Goal: Transaction & Acquisition: Purchase product/service

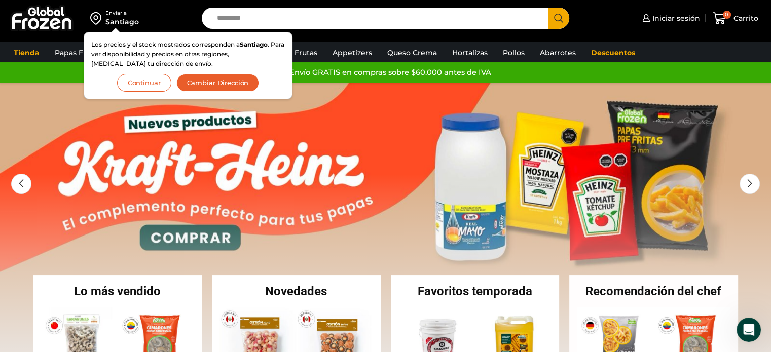
click at [182, 81] on button "Cambiar Dirección" at bounding box center [217, 83] width 83 height 18
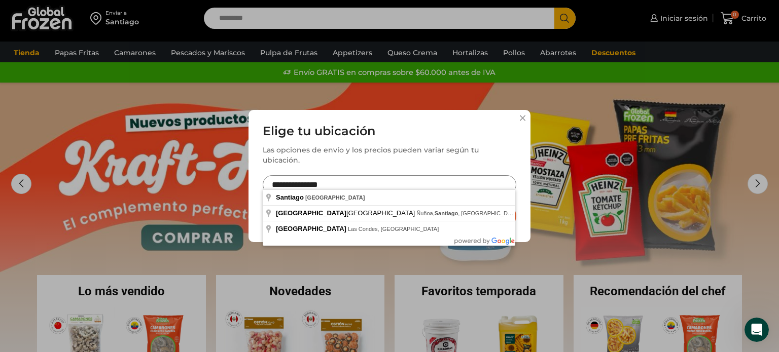
click at [407, 181] on input "**********" at bounding box center [390, 184] width 254 height 19
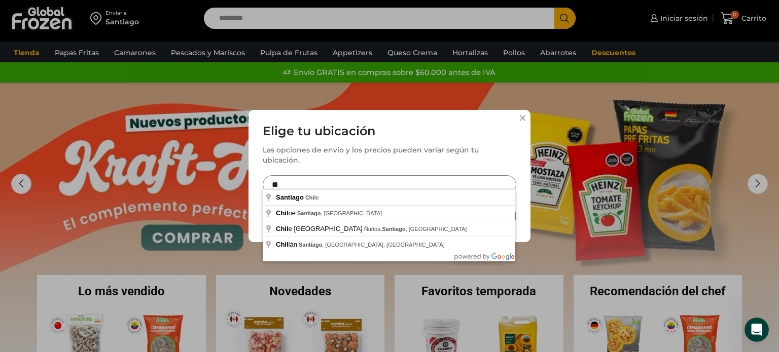
type input "*"
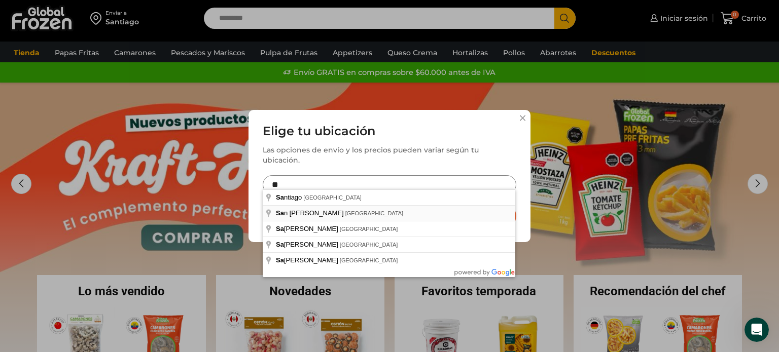
type input "**********"
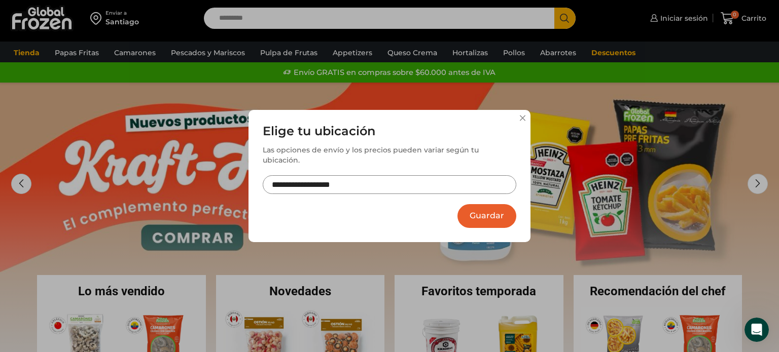
click at [498, 211] on button "Guardar" at bounding box center [486, 216] width 59 height 24
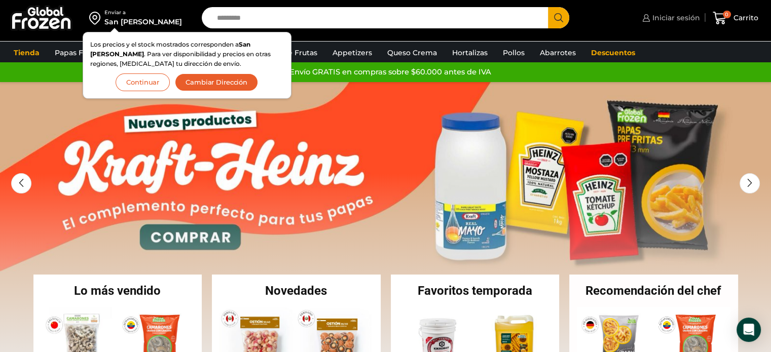
click at [665, 13] on span "Iniciar sesión" at bounding box center [675, 18] width 50 height 10
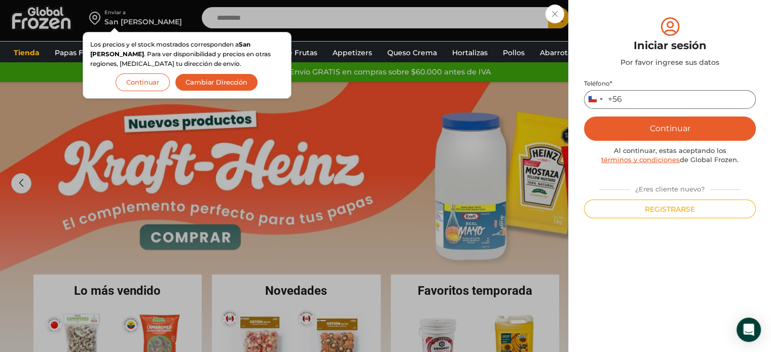
click at [646, 103] on input "Teléfono *" at bounding box center [670, 99] width 172 height 19
click at [670, 209] on button "Registrarse" at bounding box center [670, 209] width 172 height 19
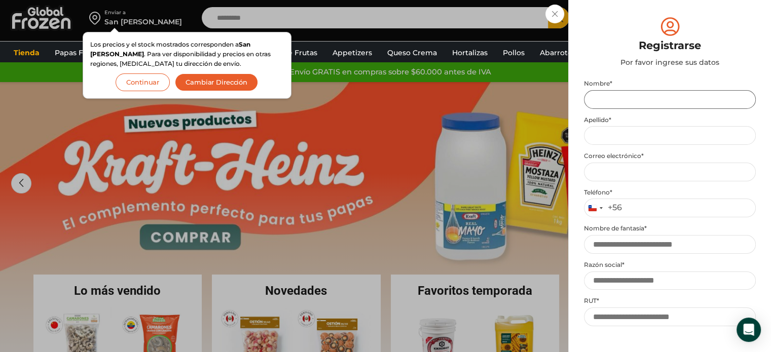
click at [640, 100] on input "Nombre *" at bounding box center [670, 99] width 172 height 19
type input "*****"
click at [643, 134] on input "Apellido *" at bounding box center [670, 135] width 172 height 19
type input "**********"
click at [646, 174] on input "Email address *" at bounding box center [670, 172] width 172 height 19
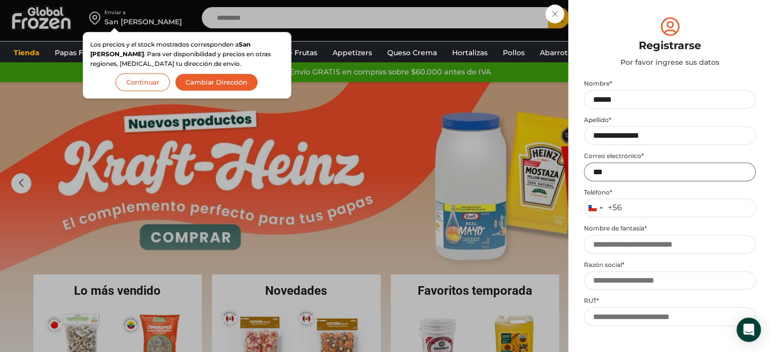
type input "**********"
click at [694, 211] on input "Teléfono *" at bounding box center [670, 208] width 172 height 19
type input "*********"
click at [679, 245] on input "Nombre de fantasía *" at bounding box center [670, 244] width 172 height 19
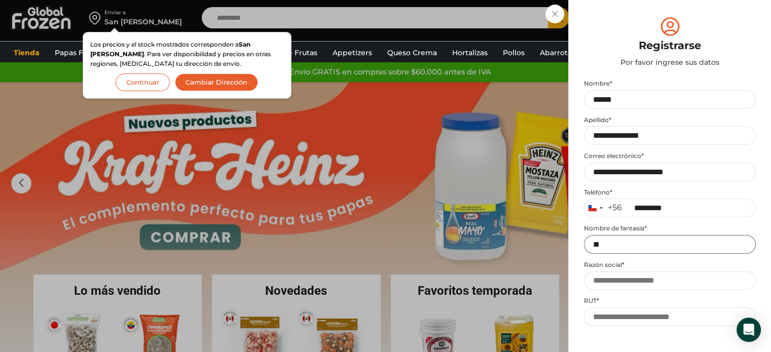
type input "*"
type input "**********"
click at [619, 279] on input "Razón social *" at bounding box center [670, 281] width 172 height 19
type input "**********"
click at [615, 320] on input "RUT *" at bounding box center [670, 317] width 172 height 19
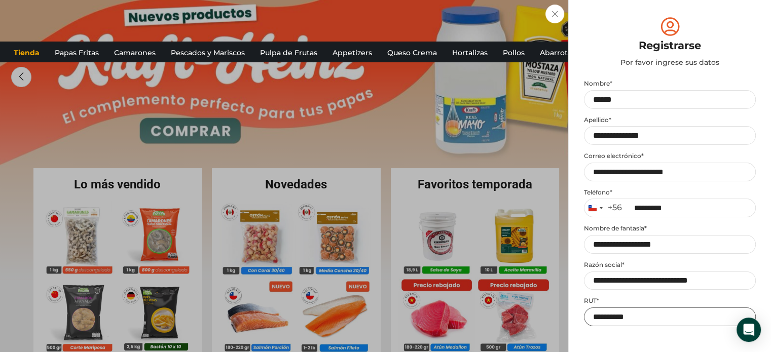
scroll to position [122, 0]
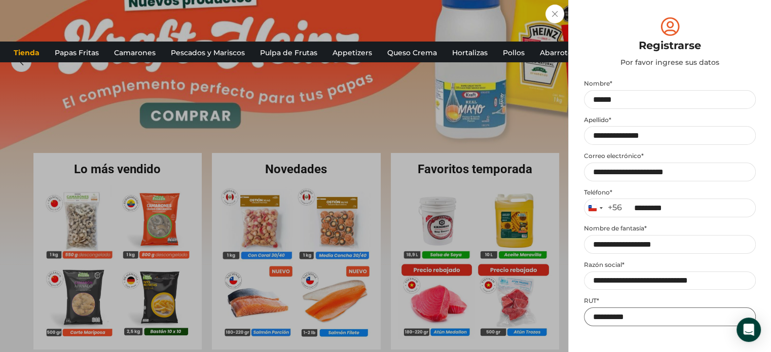
type input "**********"
click at [756, 295] on div "Mi cuenta Login Register Iniciar sesión Por favor ingrese sus datos Iniciar ses…" at bounding box center [669, 176] width 203 height 352
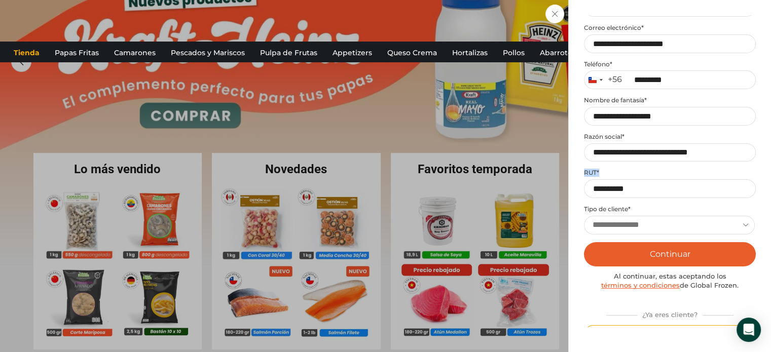
scroll to position [146, 0]
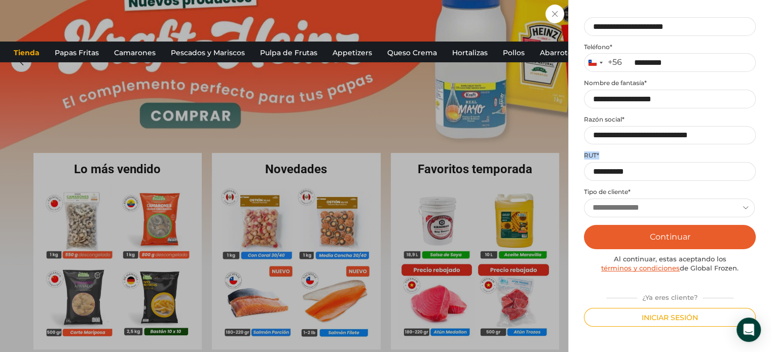
click at [647, 205] on select "**********" at bounding box center [669, 208] width 171 height 19
select select "********"
click at [584, 199] on select "**********" at bounding box center [669, 208] width 171 height 19
click at [648, 237] on button "Continuar" at bounding box center [670, 237] width 172 height 24
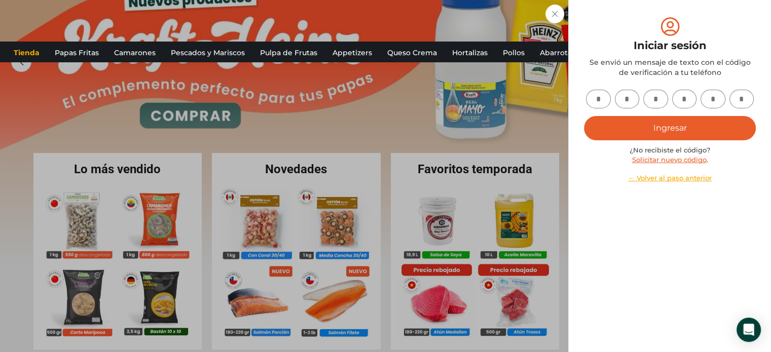
scroll to position [0, 0]
click at [599, 102] on input "text" at bounding box center [598, 99] width 25 height 19
type input "*"
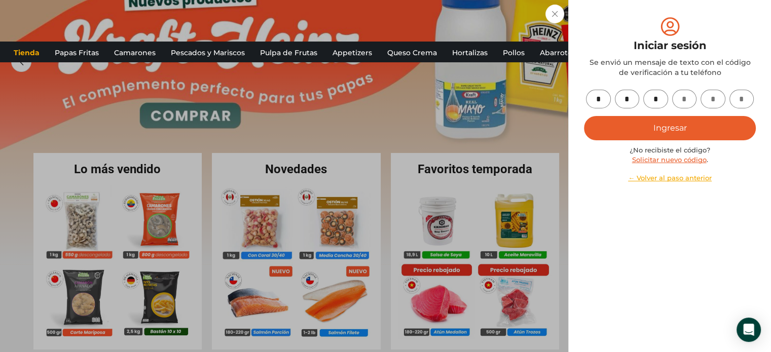
type input "*"
click at [608, 123] on button "Ingresar" at bounding box center [670, 128] width 172 height 24
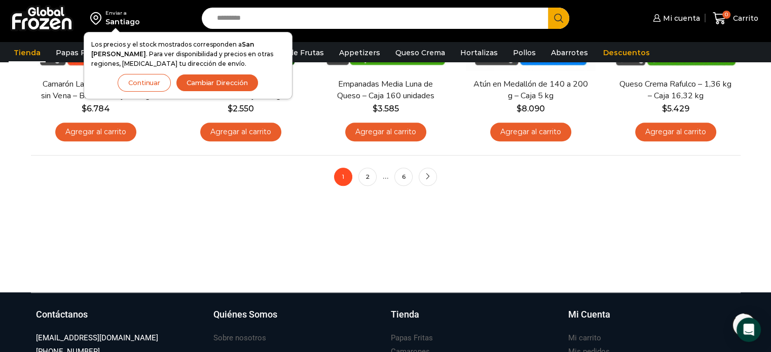
scroll to position [899, 0]
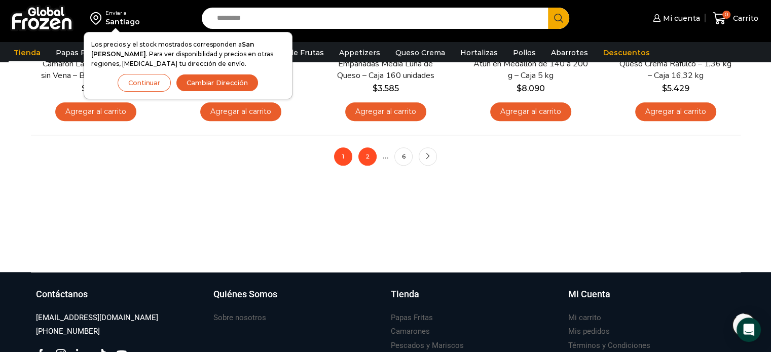
click at [363, 154] on link "2" at bounding box center [367, 157] width 18 height 18
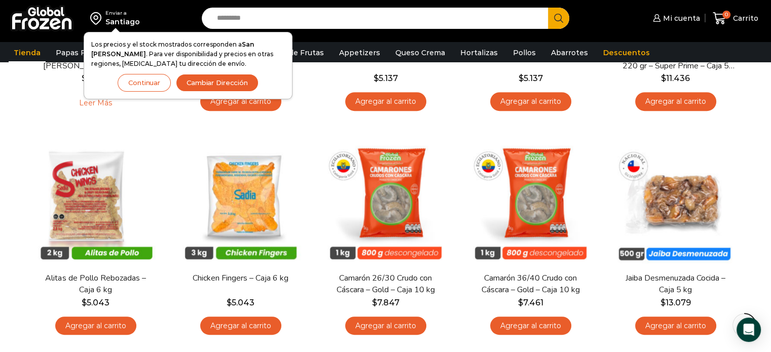
scroll to position [466, 0]
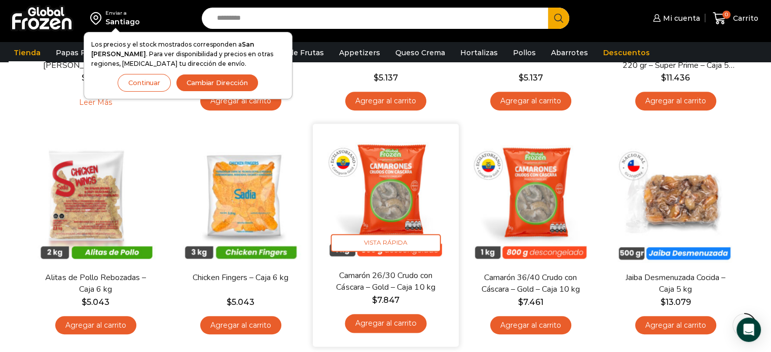
click at [388, 325] on link "Agregar al carrito" at bounding box center [386, 323] width 82 height 19
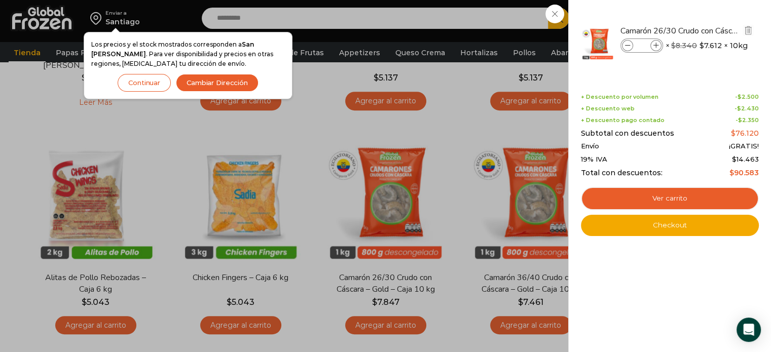
click at [657, 46] on icon at bounding box center [657, 46] width 6 height 6
type input "*"
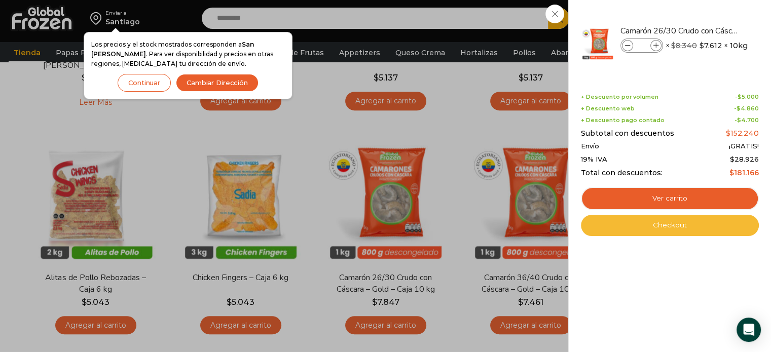
click at [697, 228] on link "Checkout" at bounding box center [670, 225] width 178 height 21
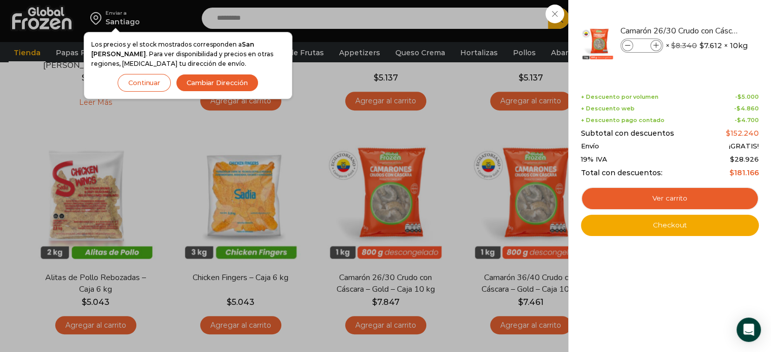
click at [710, 12] on div "2 Carrito 2 2 Shopping Cart *" at bounding box center [735, 19] width 51 height 24
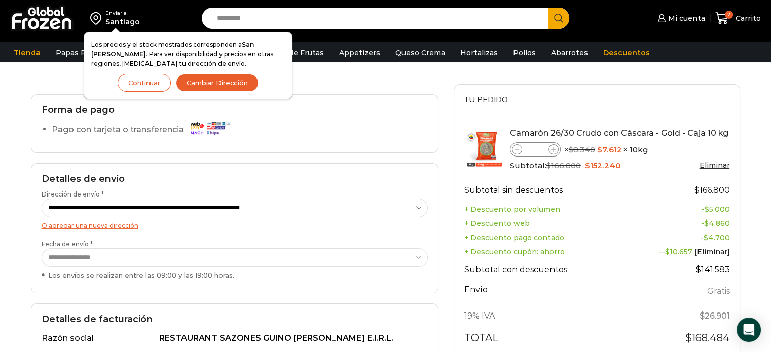
scroll to position [85, 0]
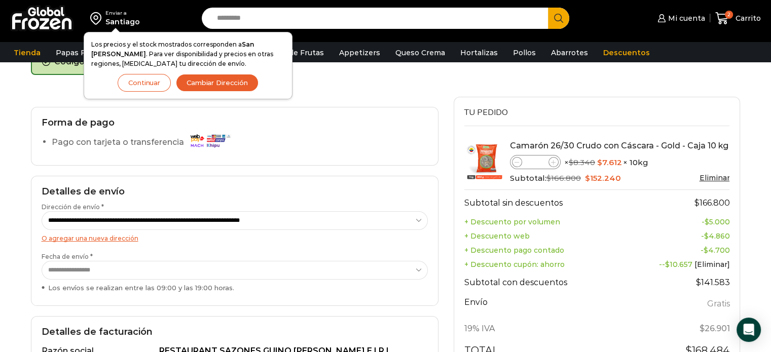
click at [157, 86] on button "Continuar" at bounding box center [144, 83] width 53 height 18
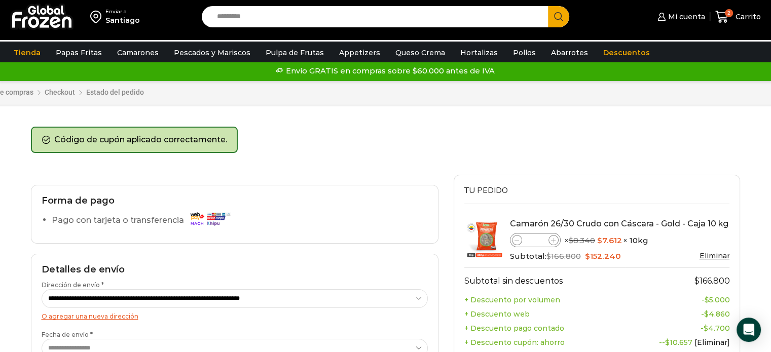
scroll to position [0, 0]
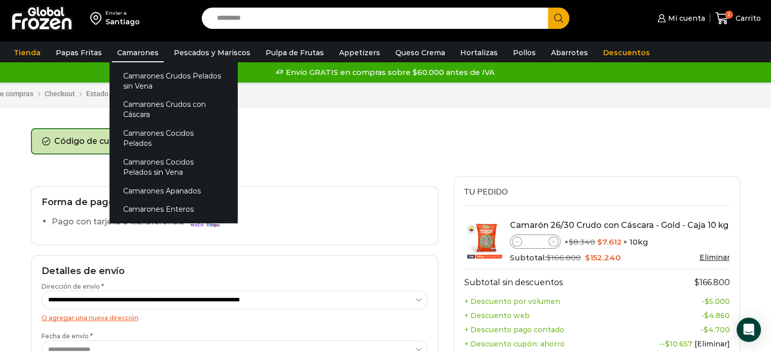
click at [134, 48] on link "Camarones" at bounding box center [138, 52] width 52 height 19
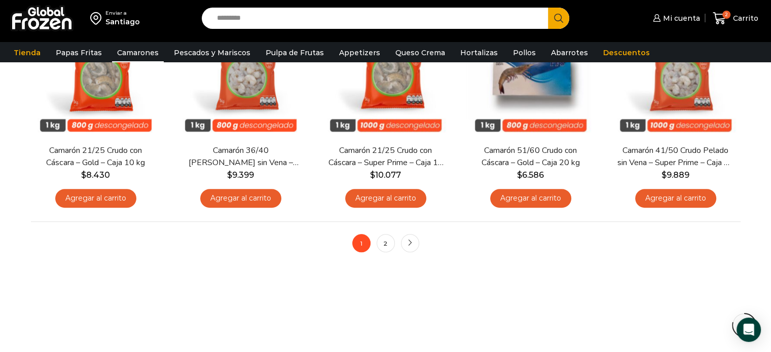
scroll to position [817, 0]
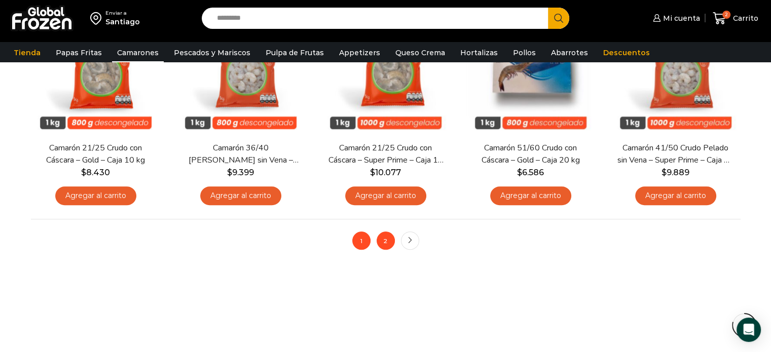
click at [383, 237] on link "2" at bounding box center [386, 241] width 18 height 18
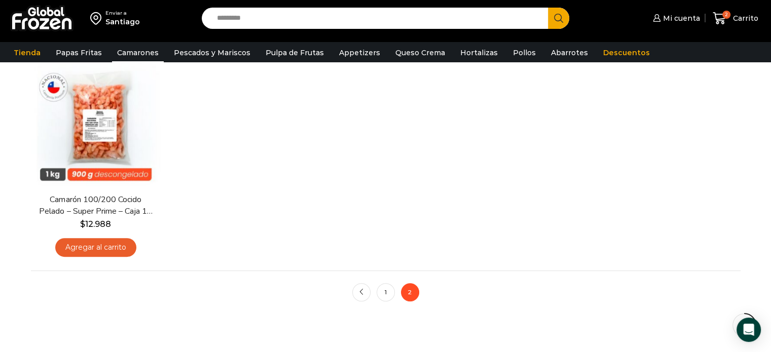
scroll to position [324, 0]
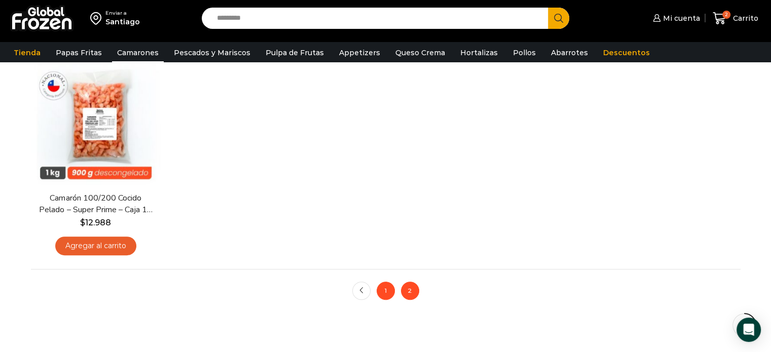
click at [382, 291] on link "1" at bounding box center [386, 291] width 18 height 18
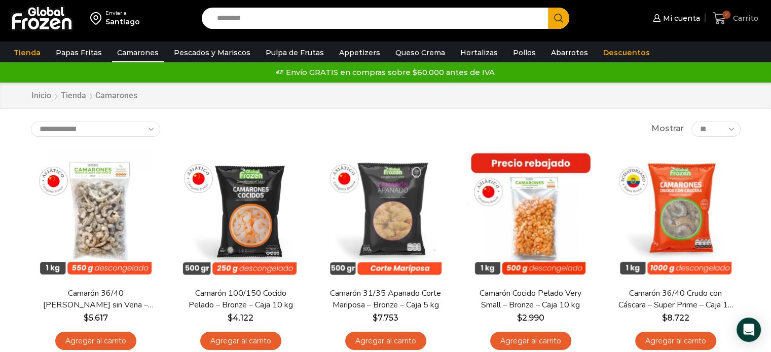
click at [730, 14] on span "2" at bounding box center [727, 15] width 8 height 8
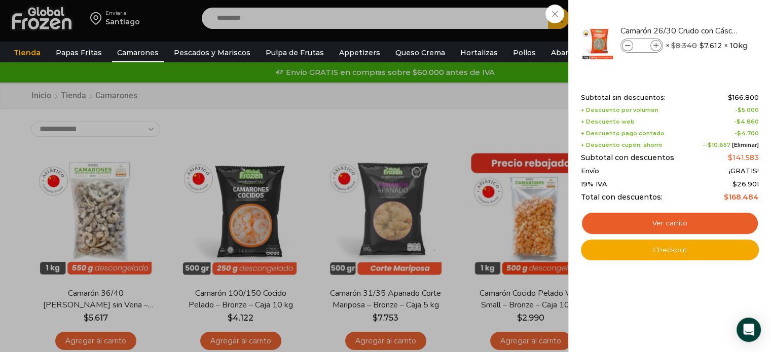
click at [710, 16] on div "2 [GEOGRAPHIC_DATA] 2 2 Shopping Cart * $" at bounding box center [735, 19] width 51 height 24
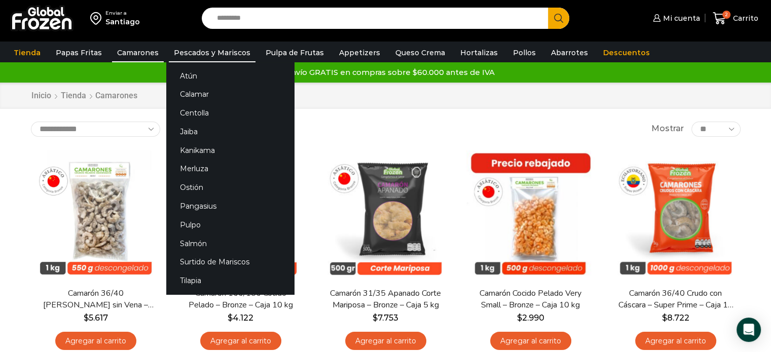
click at [234, 53] on link "Pescados y Mariscos" at bounding box center [212, 52] width 87 height 19
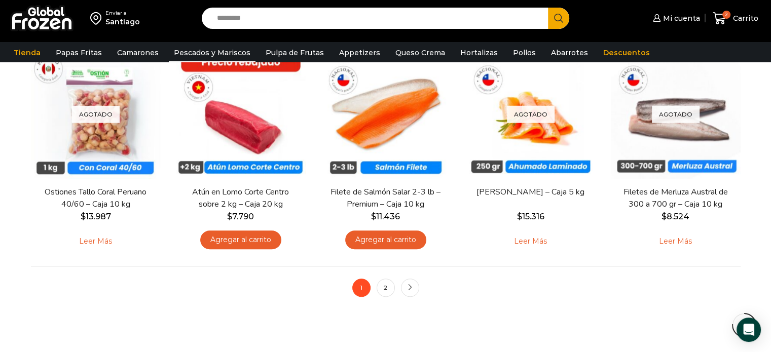
scroll to position [791, 0]
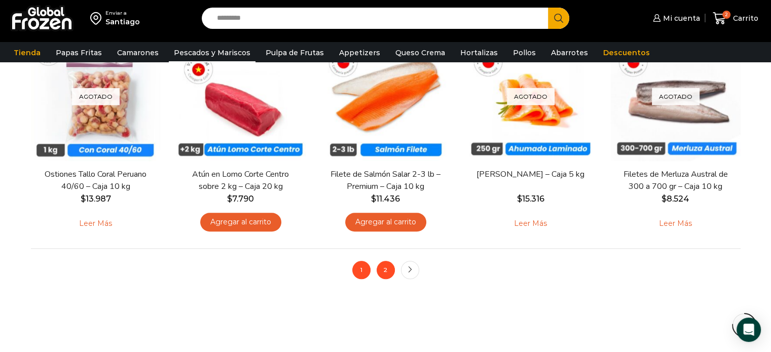
click at [386, 266] on link "2" at bounding box center [386, 270] width 18 height 18
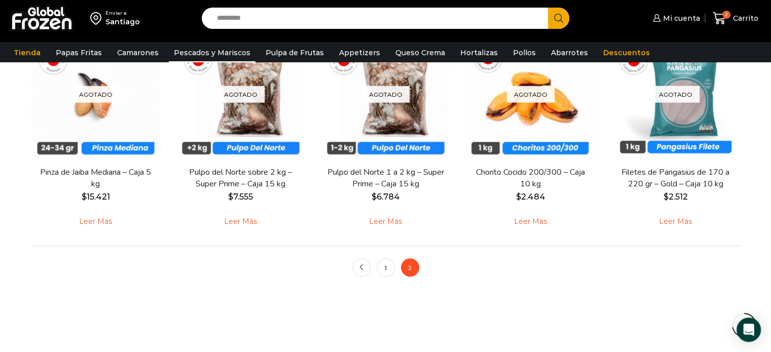
scroll to position [595, 0]
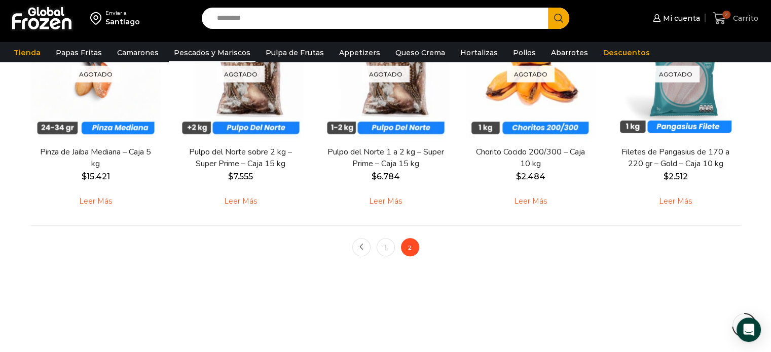
click at [724, 19] on icon at bounding box center [719, 18] width 13 height 12
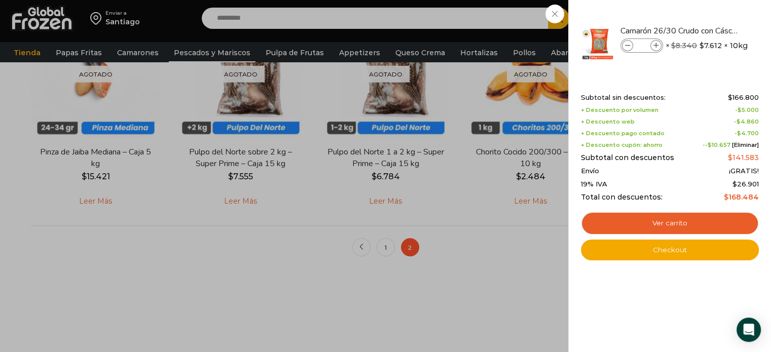
click at [710, 30] on div "2 Carrito 2 2 Shopping Cart * $" at bounding box center [735, 19] width 51 height 24
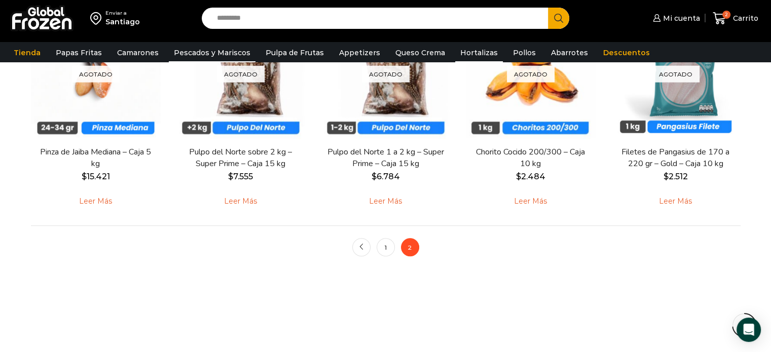
click at [462, 51] on link "Hortalizas" at bounding box center [479, 52] width 48 height 19
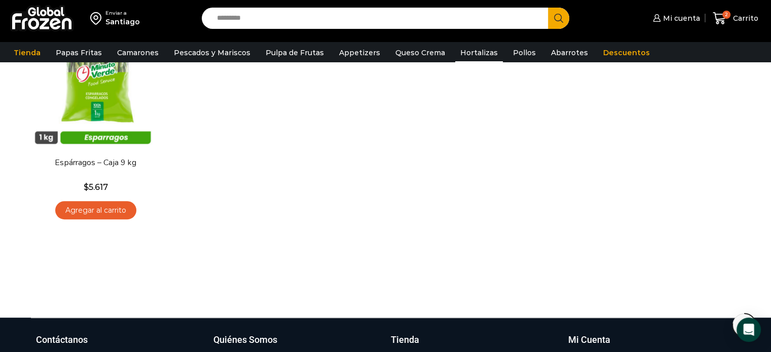
scroll to position [588, 0]
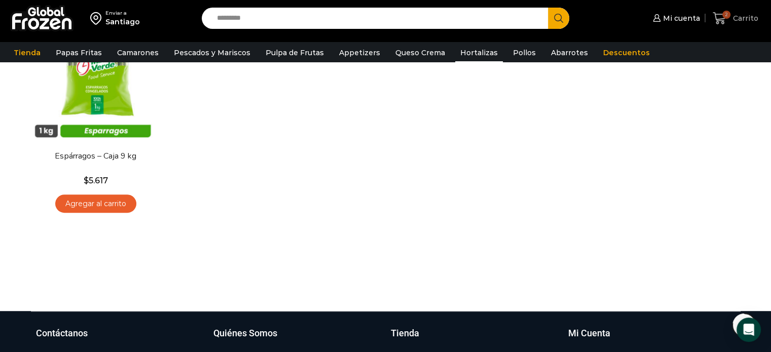
click at [730, 13] on span "2" at bounding box center [727, 15] width 8 height 8
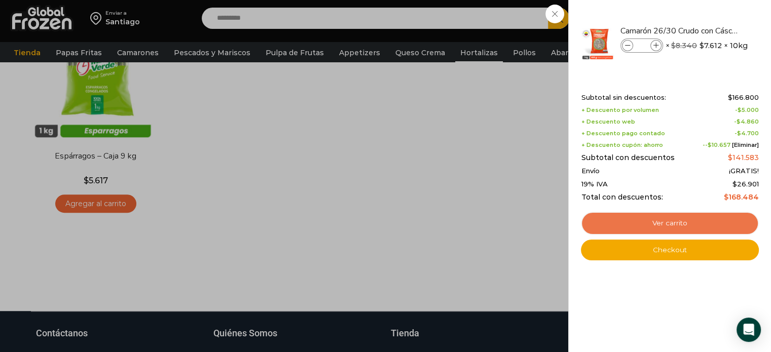
click at [678, 226] on link "Ver carrito" at bounding box center [670, 223] width 178 height 23
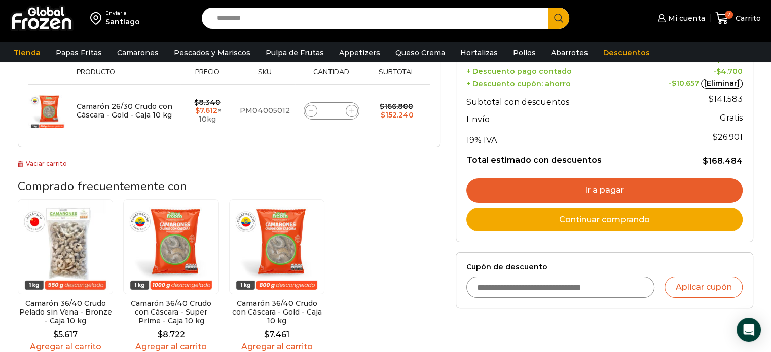
scroll to position [203, 0]
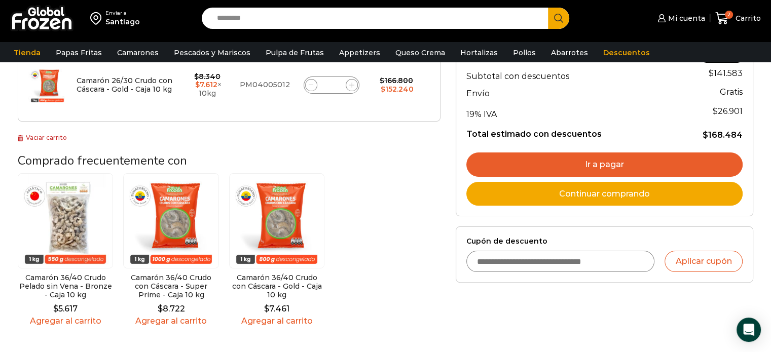
click at [621, 254] on input "Cupón de descuento" at bounding box center [560, 261] width 189 height 21
click at [620, 255] on input "Cupón de descuento" at bounding box center [560, 261] width 189 height 21
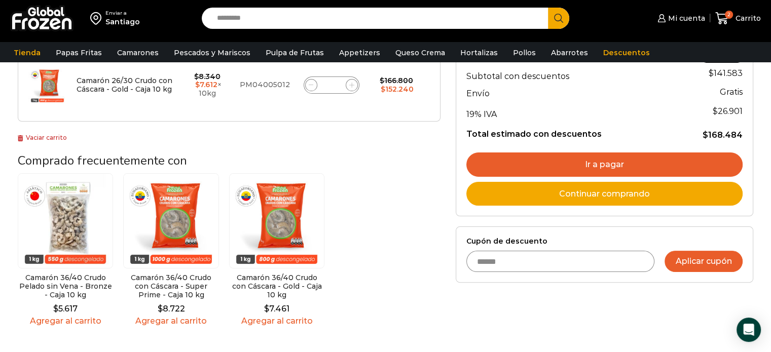
type input "******"
click at [692, 261] on button "Aplicar cupón" at bounding box center [704, 261] width 78 height 21
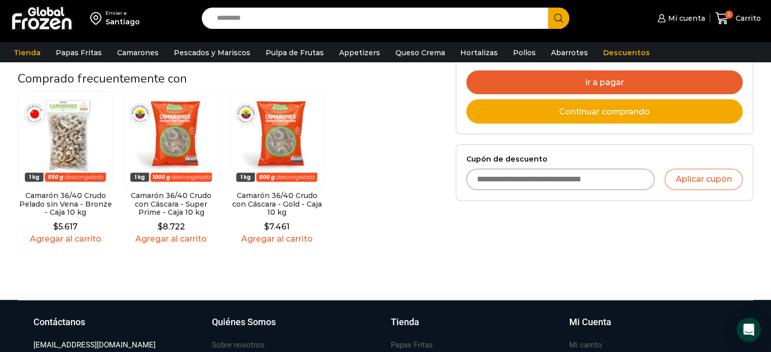
scroll to position [324, 0]
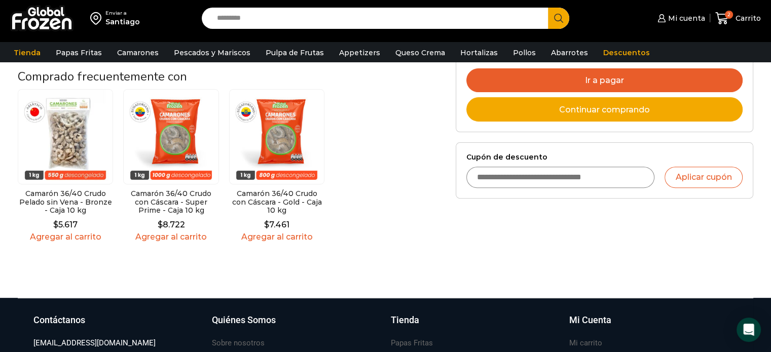
click at [653, 79] on link "Ir a pagar" at bounding box center [604, 80] width 276 height 24
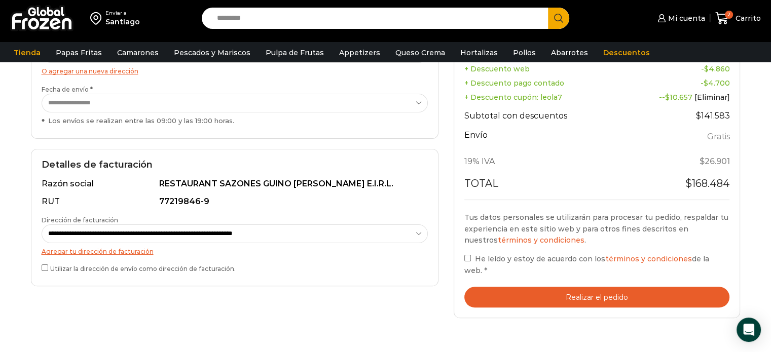
scroll to position [223, 0]
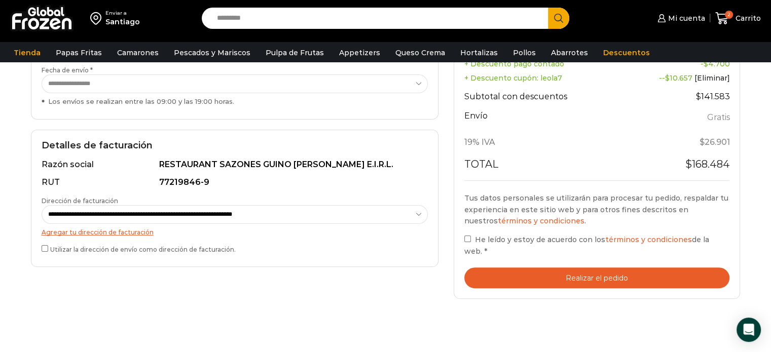
click at [544, 268] on button "Realizar el pedido" at bounding box center [597, 278] width 266 height 21
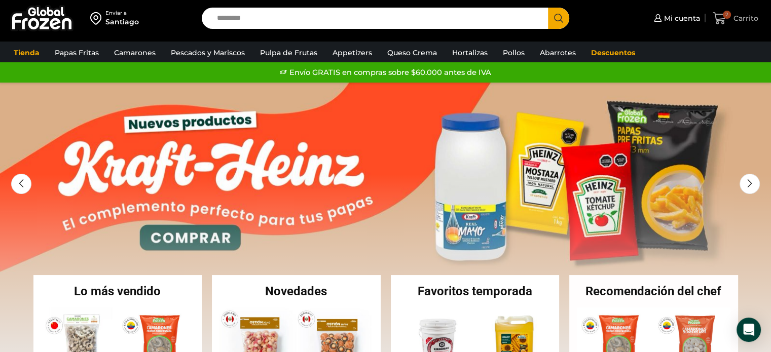
click at [738, 22] on span "Carrito" at bounding box center [744, 18] width 27 height 10
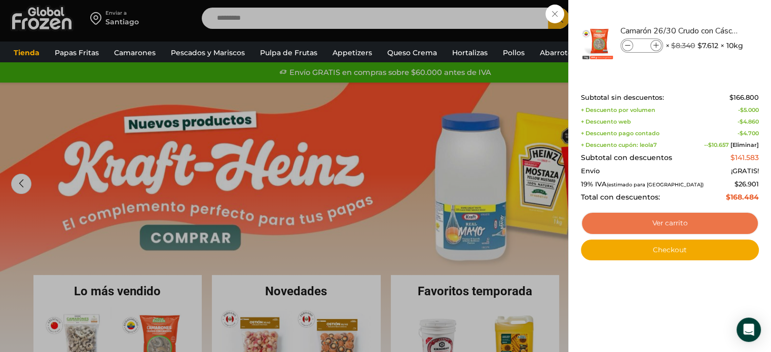
click at [661, 233] on link "Ver carrito" at bounding box center [670, 223] width 178 height 23
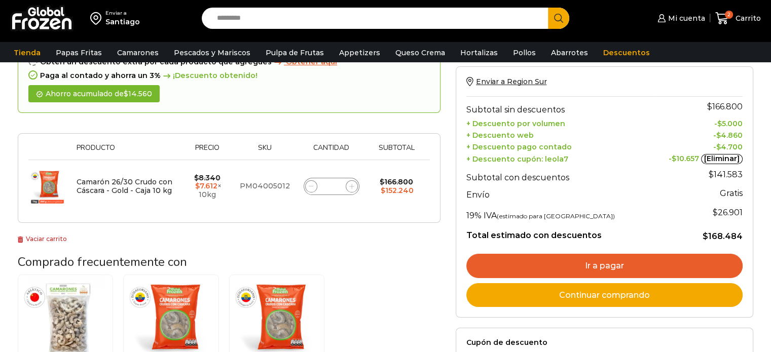
click at [771, 346] on html "WordPress WooCommerce Themes Enviar a [GEOGRAPHIC_DATA] Search input Search Mi …" at bounding box center [385, 298] width 771 height 799
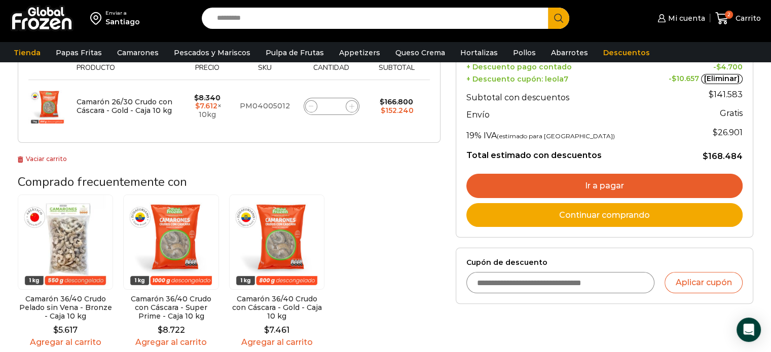
scroll to position [203, 0]
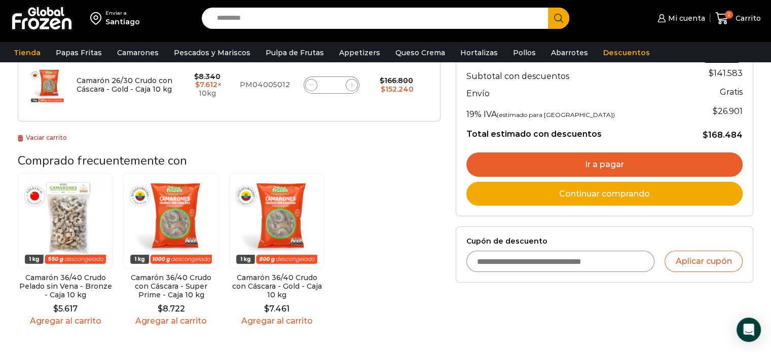
click at [571, 260] on input "Cupón de descuento" at bounding box center [560, 261] width 189 height 21
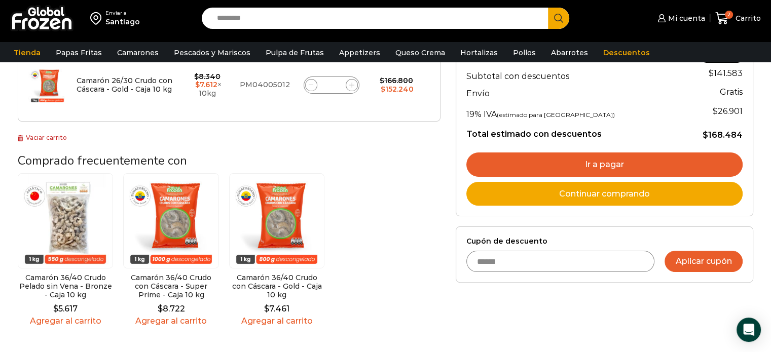
type input "******"
click at [682, 258] on button "Aplicar cupón" at bounding box center [704, 261] width 78 height 21
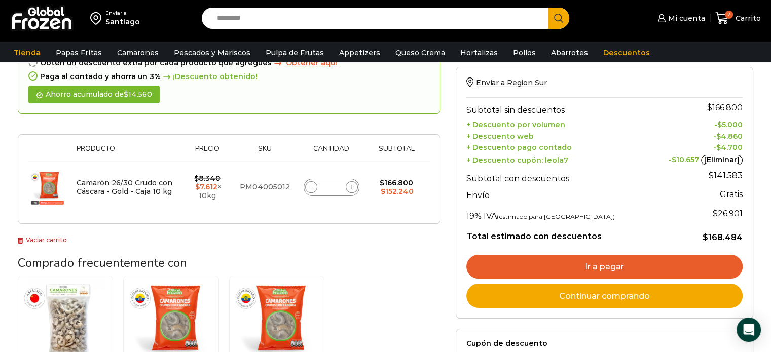
scroll to position [142, 0]
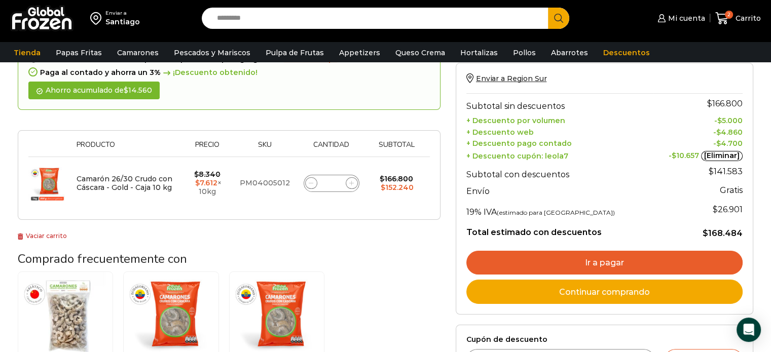
click at [681, 267] on link "Ir a pagar" at bounding box center [604, 263] width 276 height 24
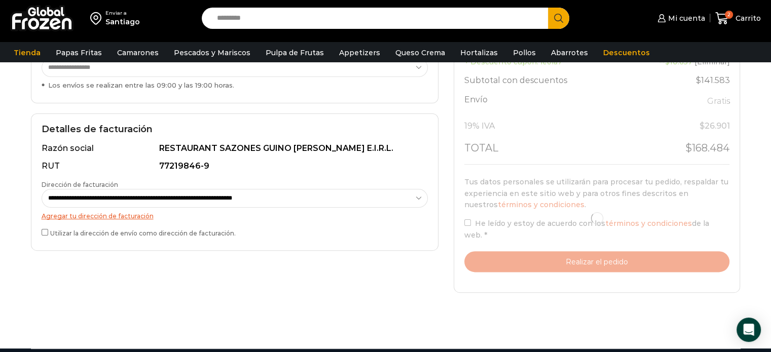
scroll to position [243, 0]
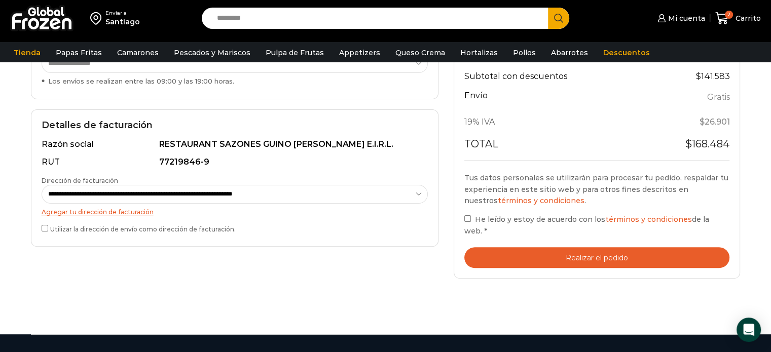
click at [536, 247] on button "Realizar el pedido" at bounding box center [597, 257] width 266 height 21
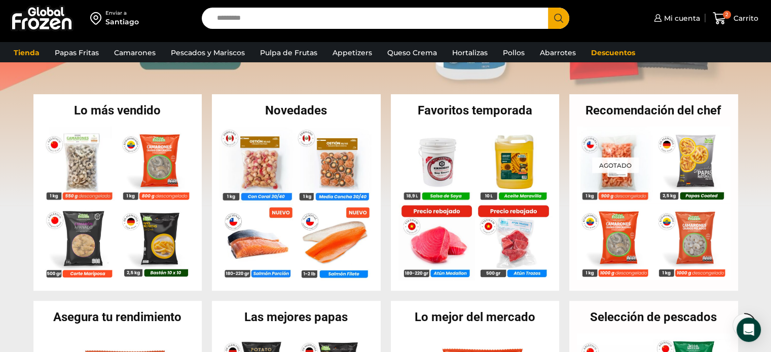
scroll to position [189, 0]
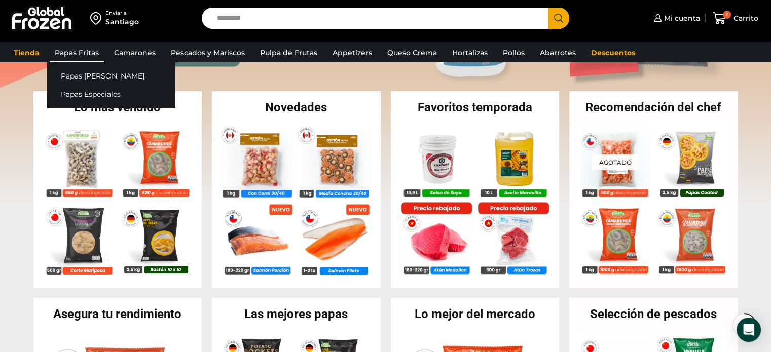
click at [78, 52] on link "Papas Fritas" at bounding box center [77, 52] width 54 height 19
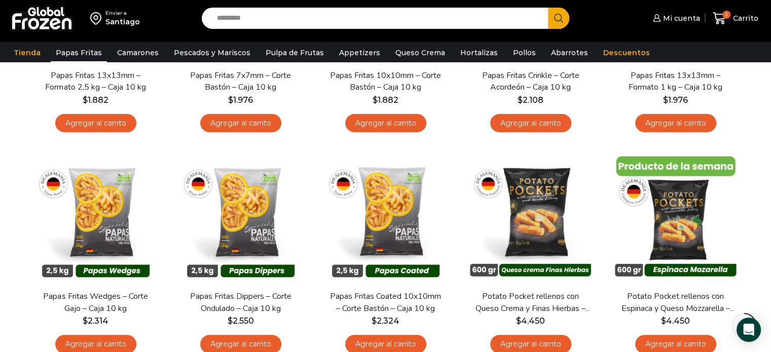
scroll to position [243, 0]
